Goal: Task Accomplishment & Management: Use online tool/utility

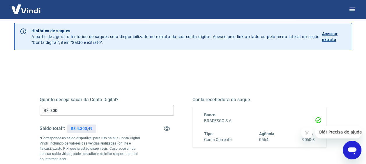
scroll to position [29, 0]
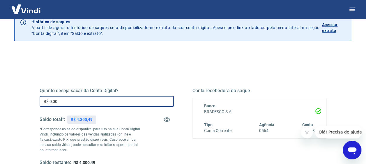
click at [98, 99] on input "R$ 0,00" at bounding box center [107, 101] width 134 height 11
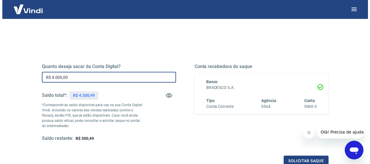
scroll to position [87, 0]
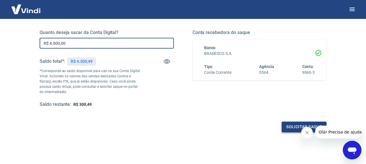
type input "R$ 4.000,00"
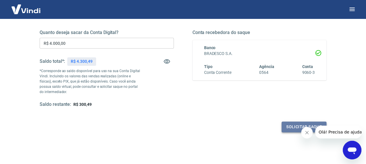
click at [292, 127] on button "Solicitar saque" at bounding box center [304, 127] width 45 height 11
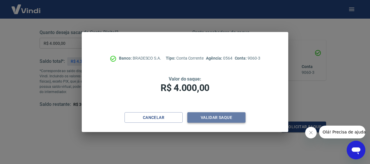
click at [207, 120] on button "Validar saque" at bounding box center [217, 117] width 58 height 11
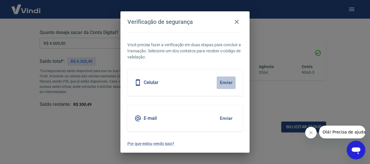
click at [228, 79] on button "Enviar" at bounding box center [226, 83] width 19 height 12
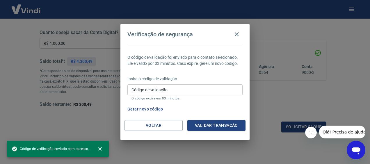
click at [165, 87] on input "Código de validação" at bounding box center [185, 89] width 115 height 11
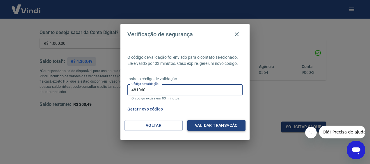
type input "481060"
click at [211, 123] on button "Validar transação" at bounding box center [217, 125] width 58 height 11
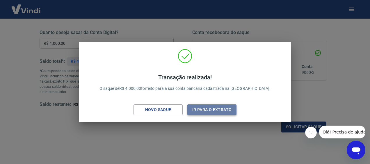
click at [216, 108] on button "Ir para o extrato" at bounding box center [212, 110] width 49 height 11
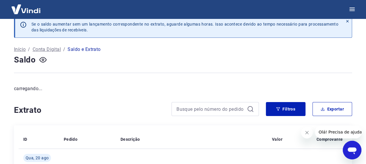
scroll to position [87, 0]
